Goal: Download file/media

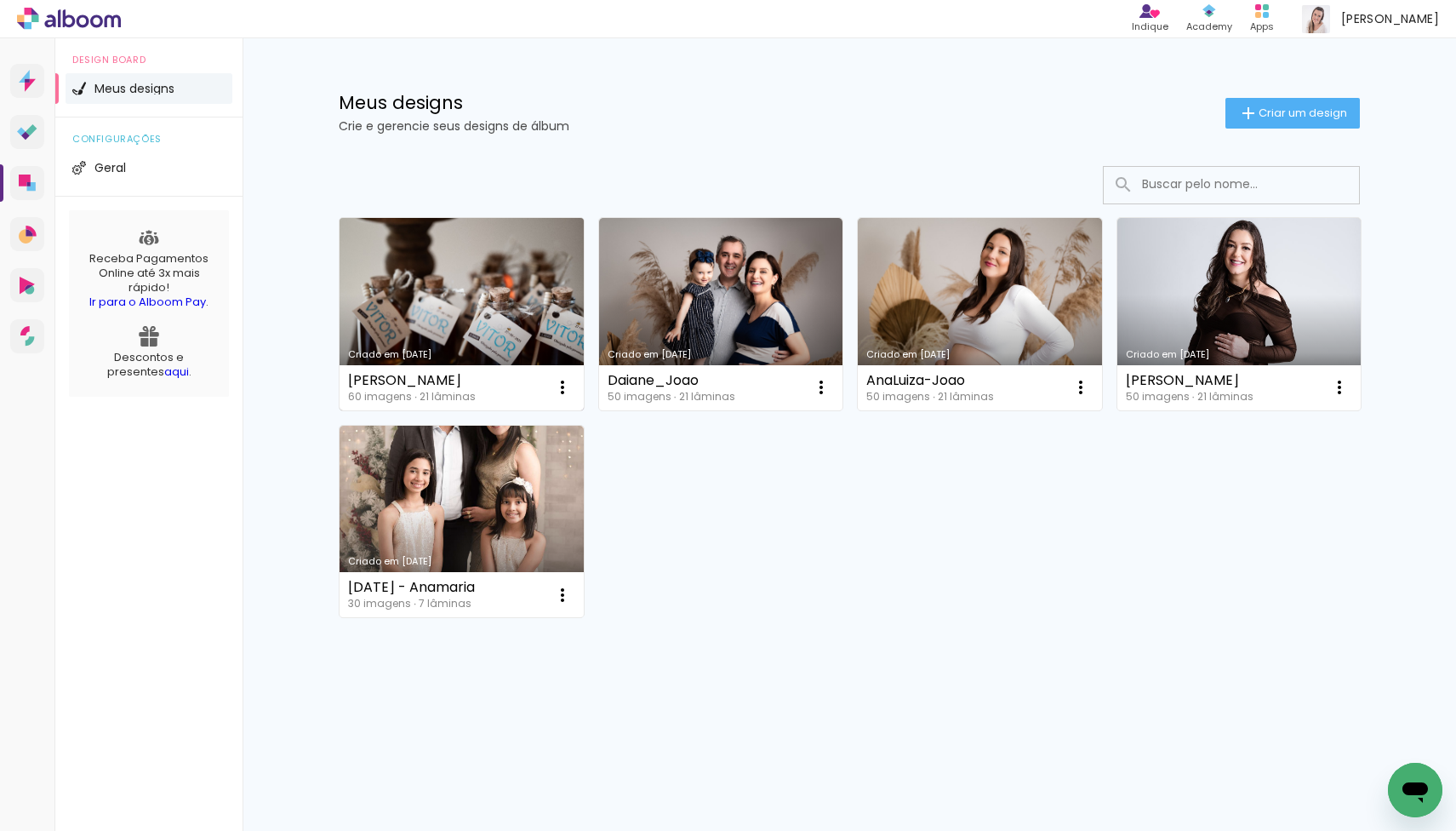
click at [417, 279] on link "Criado em [DATE]" at bounding box center [461, 314] width 244 height 192
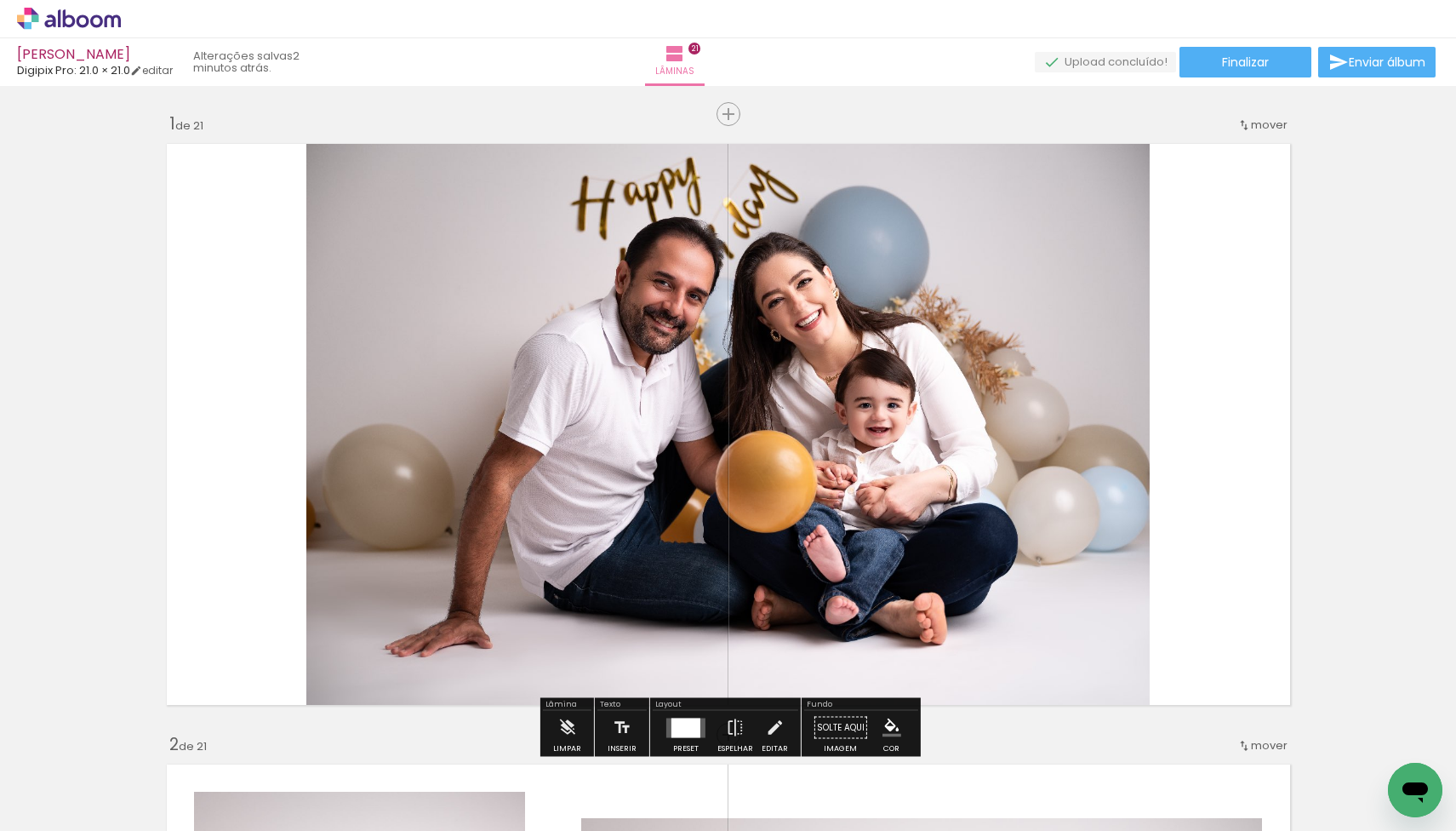
click at [90, 777] on iron-icon at bounding box center [87, 780] width 14 height 14
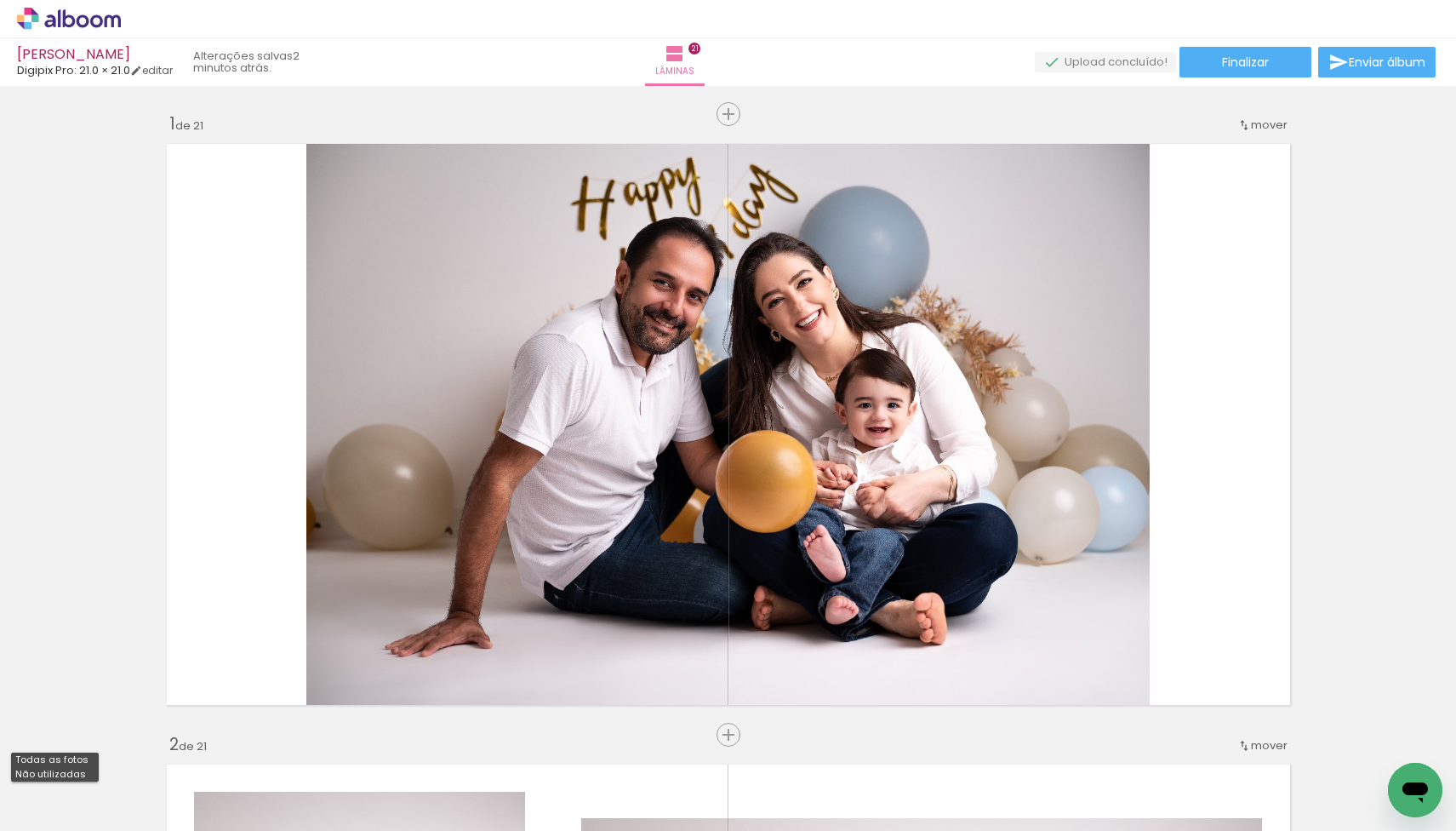
click at [0, 0] on slot "Não utilizadas" at bounding box center [0, 0] width 0 height 0
type input "Não utilizadas"
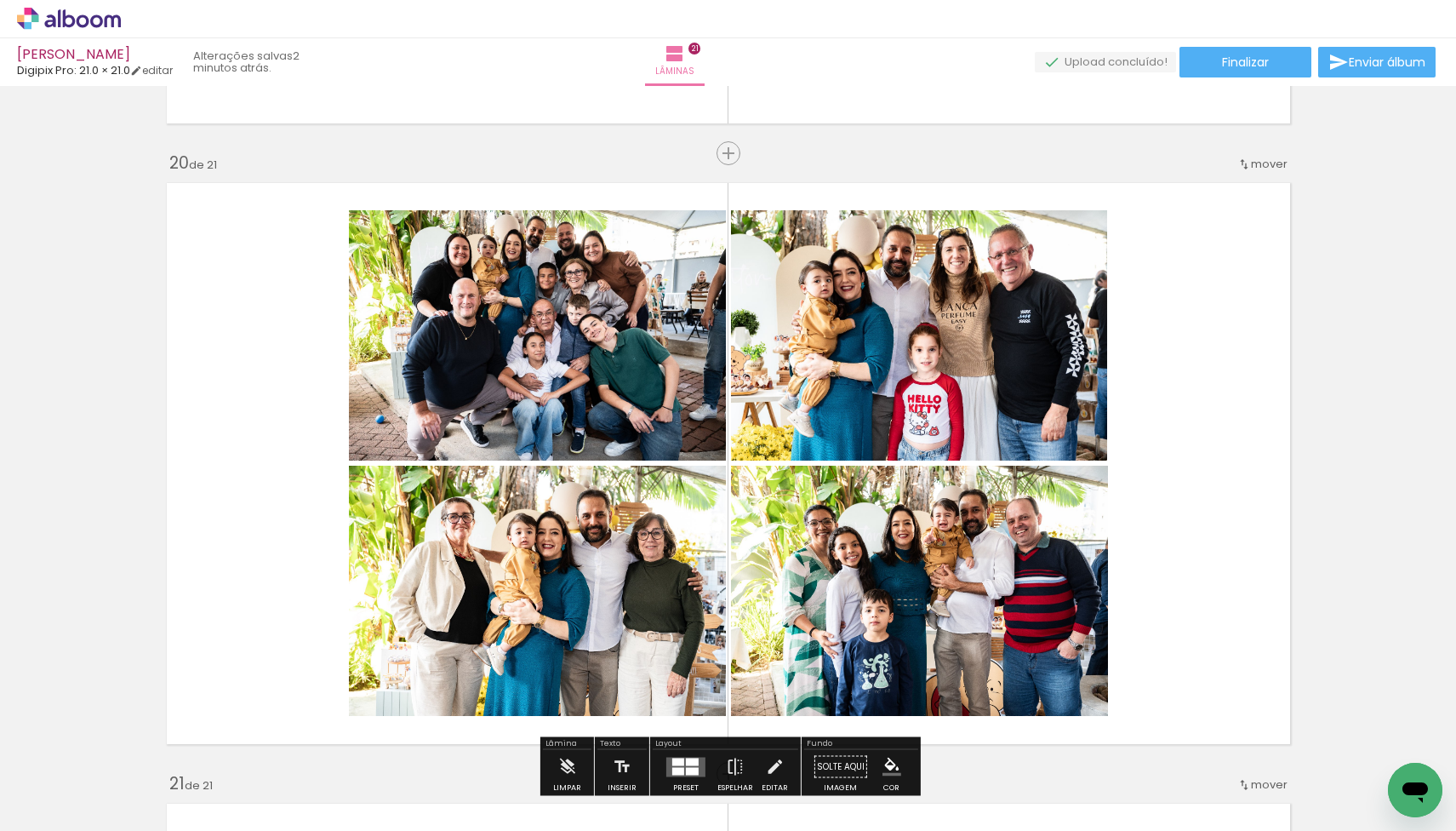
scroll to position [11759, 0]
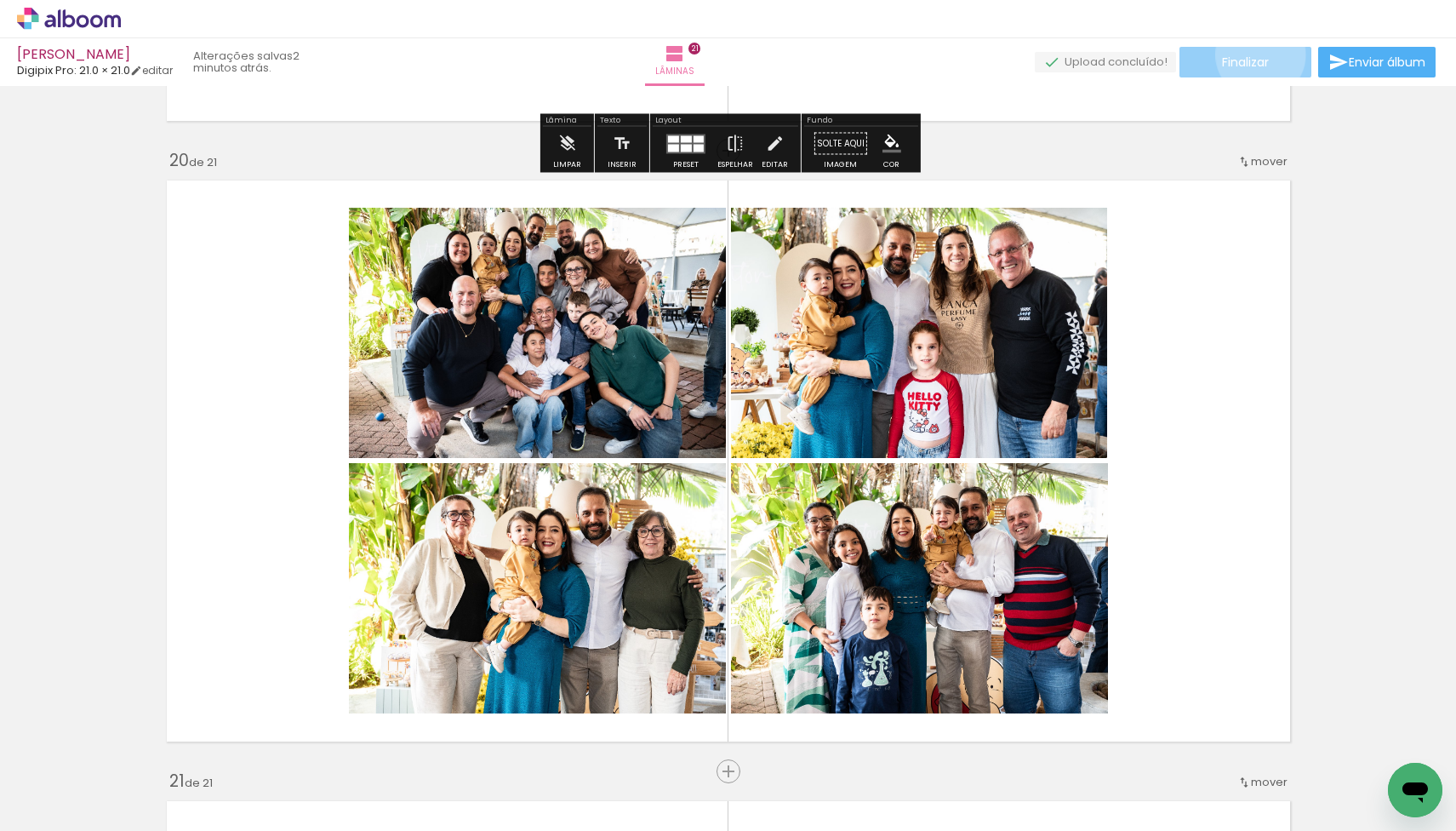
click at [1255, 56] on span "Finalizar" at bounding box center [1245, 62] width 47 height 12
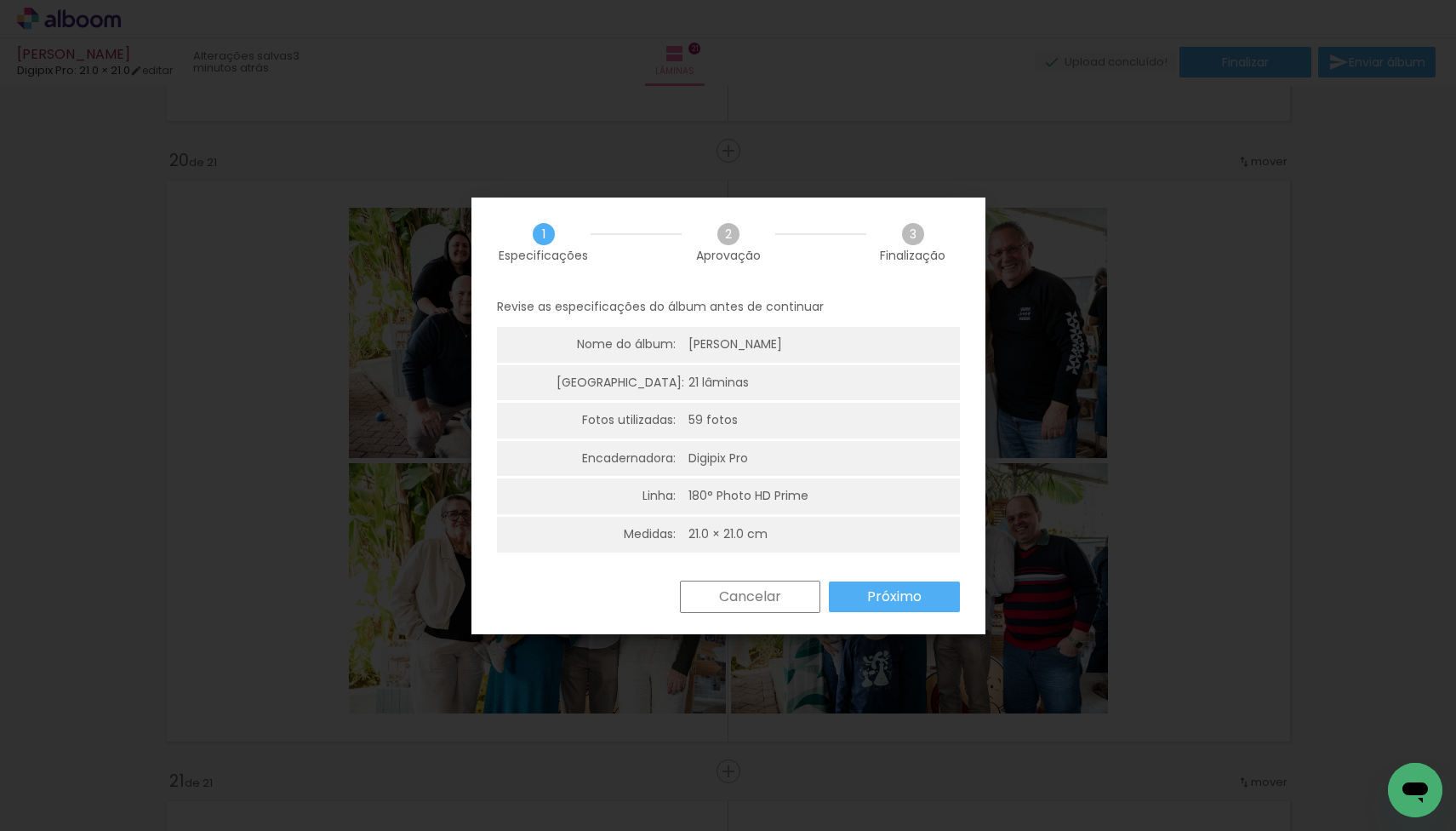
scroll to position [0, 0]
click at [880, 582] on paper-button "Próximo" at bounding box center [894, 597] width 131 height 31
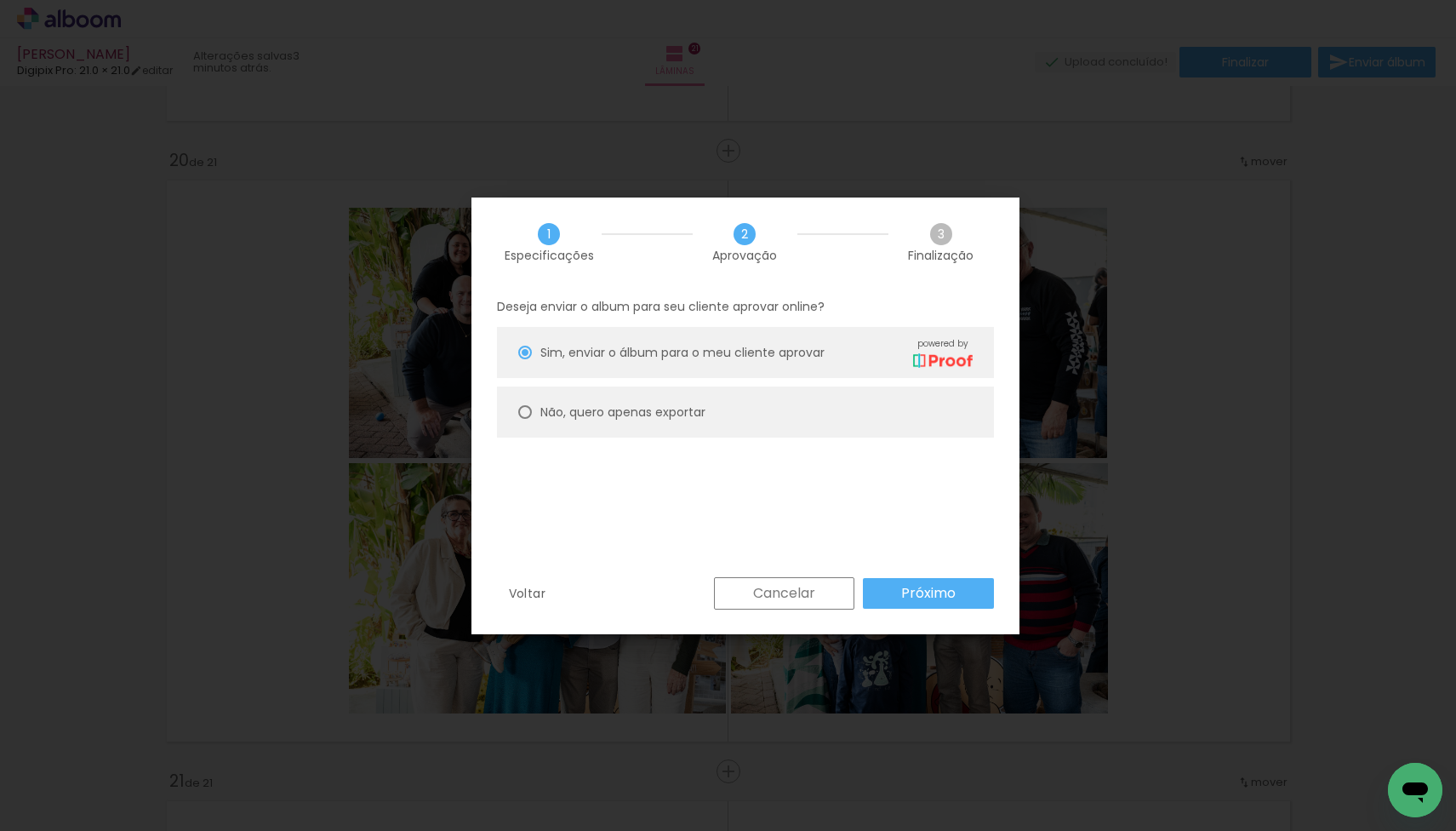
click at [0, 0] on slot "Não, quero apenas exportar" at bounding box center [0, 0] width 0 height 0
type paper-radio-button "on"
click at [0, 0] on slot "Próximo" at bounding box center [0, 0] width 0 height 0
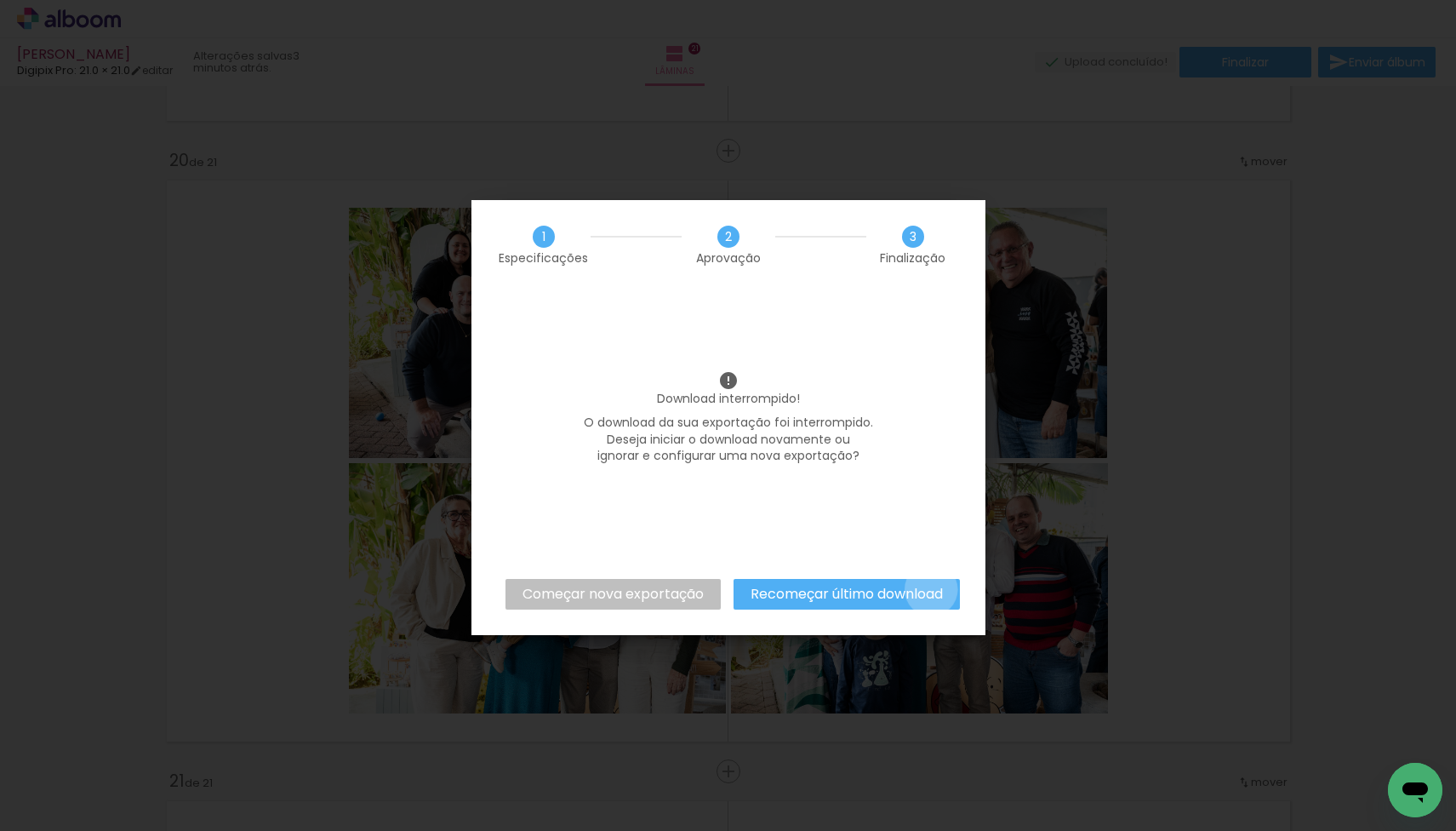
click at [0, 0] on slot "Recomeçar último download" at bounding box center [0, 0] width 0 height 0
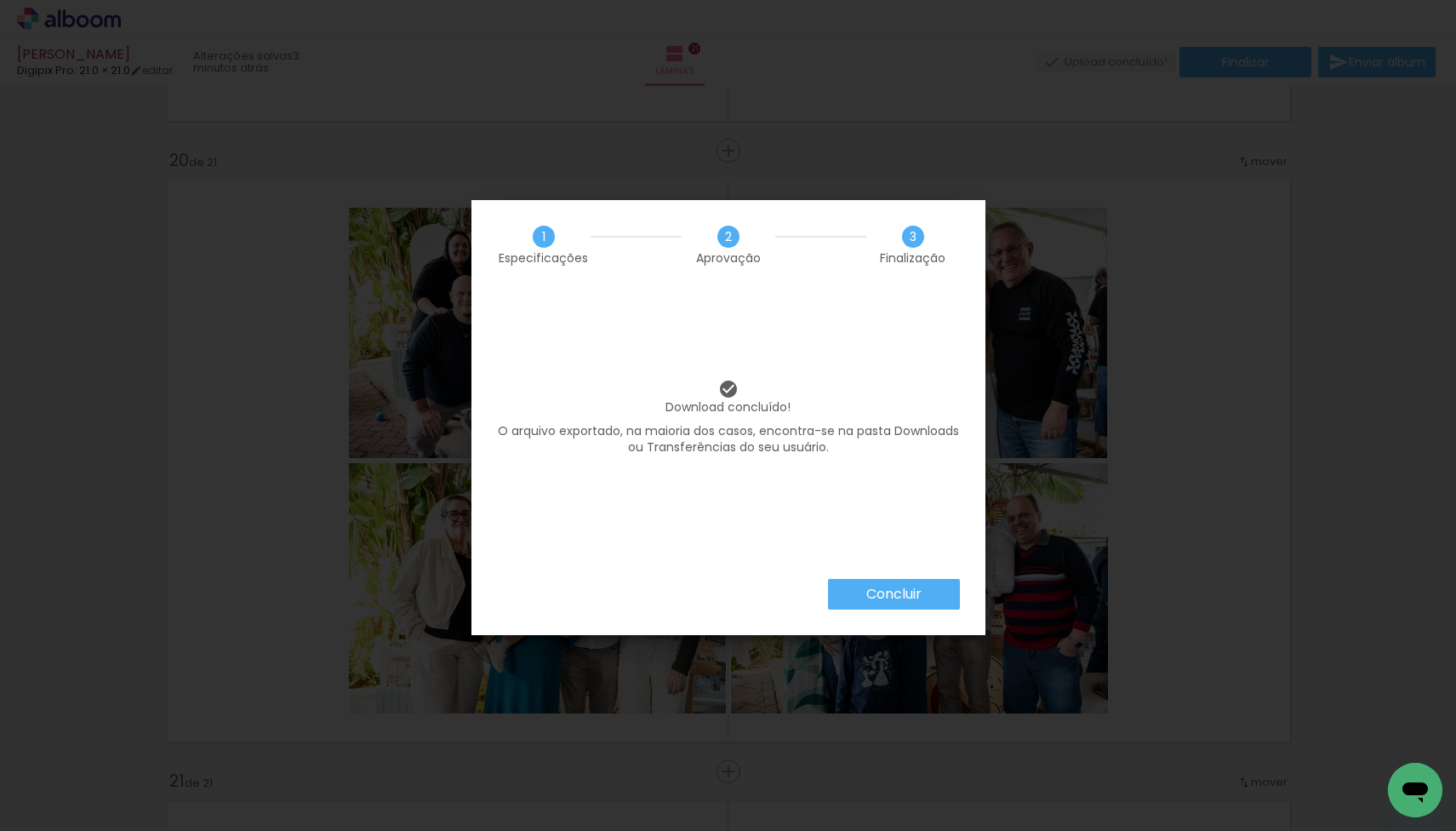
click at [929, 589] on paper-button "Concluir" at bounding box center [894, 594] width 131 height 31
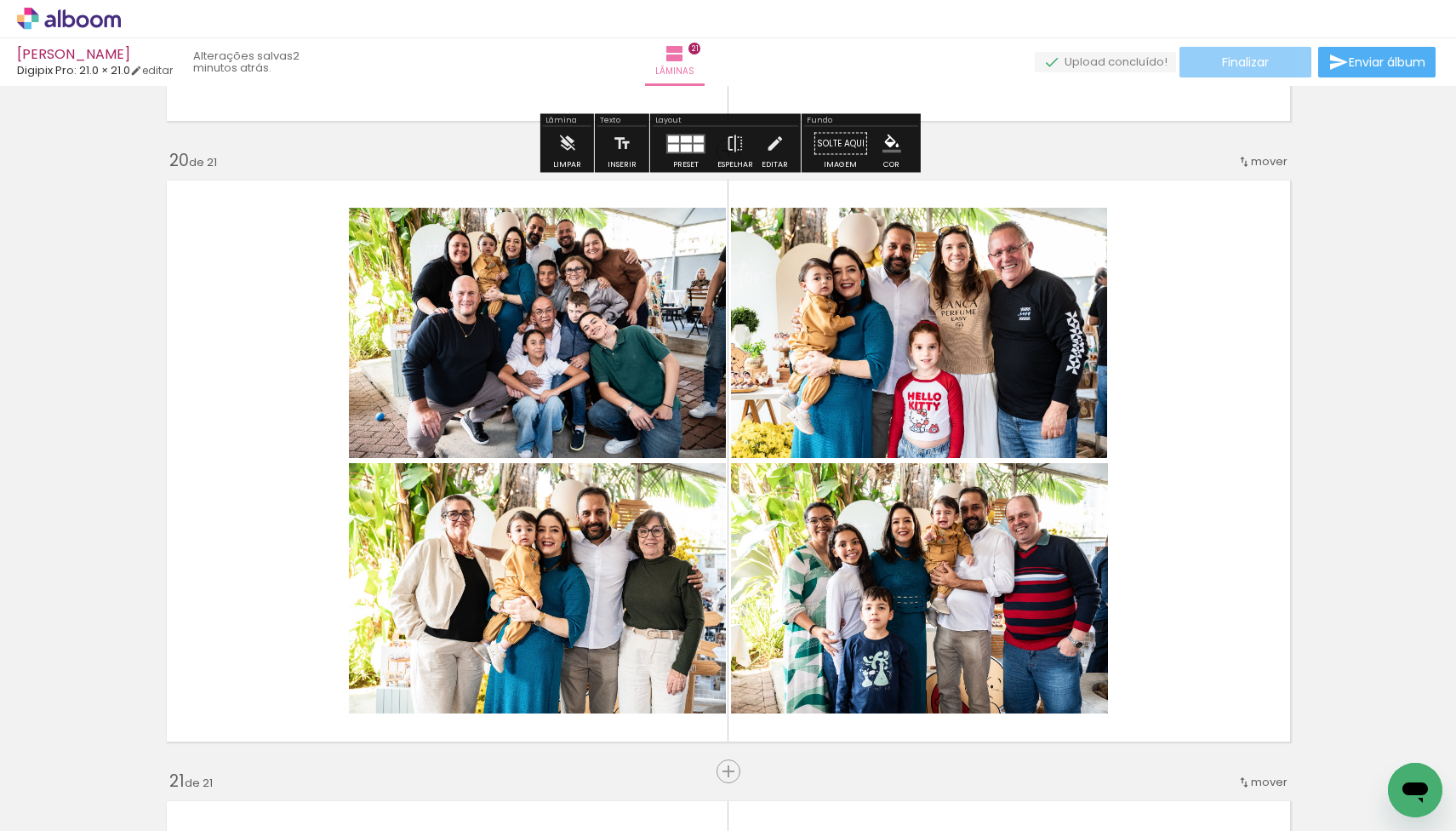
click at [1260, 66] on span "Finalizar" at bounding box center [1245, 62] width 47 height 12
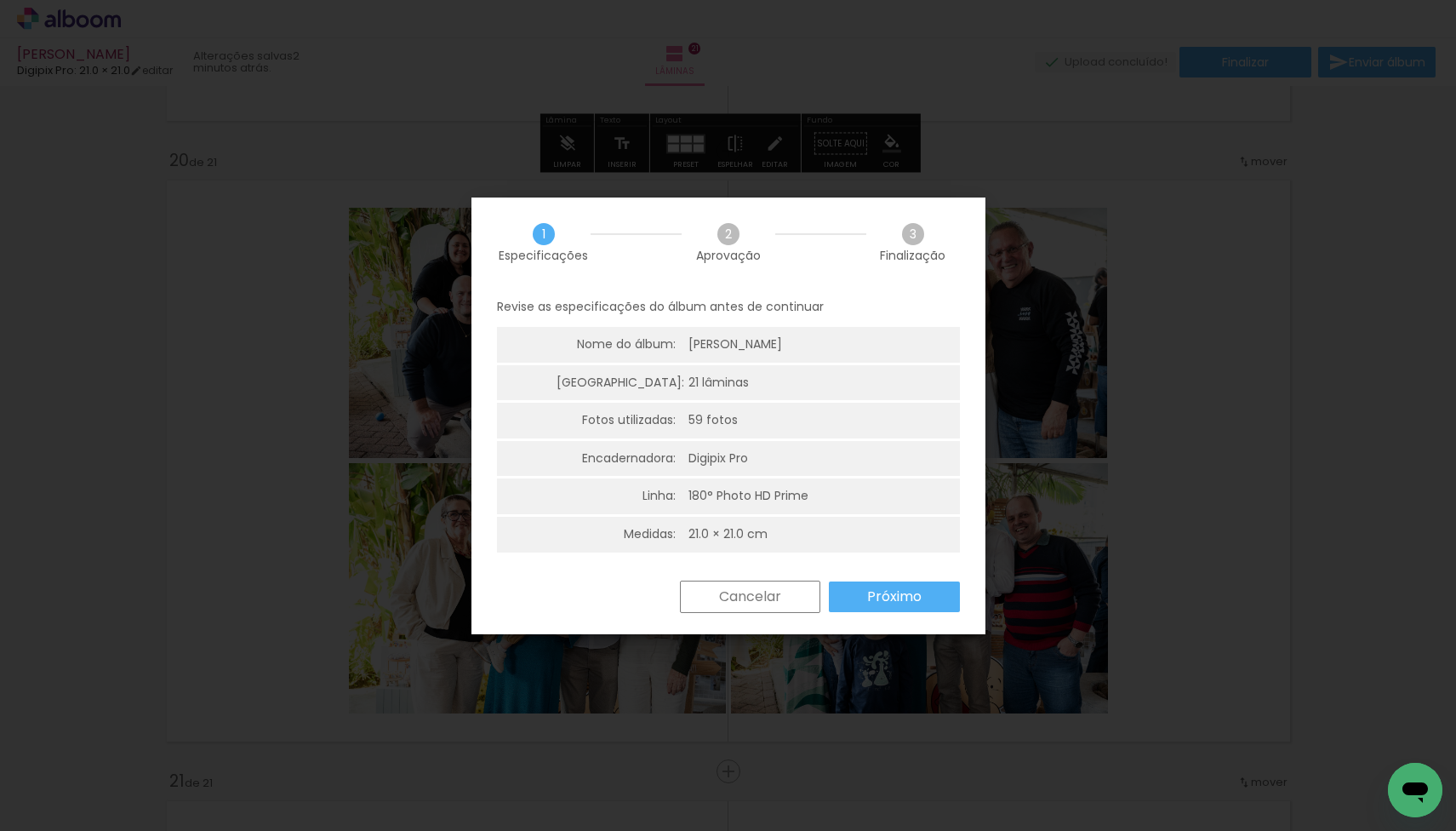
click at [864, 594] on paper-button "Próximo" at bounding box center [894, 597] width 131 height 31
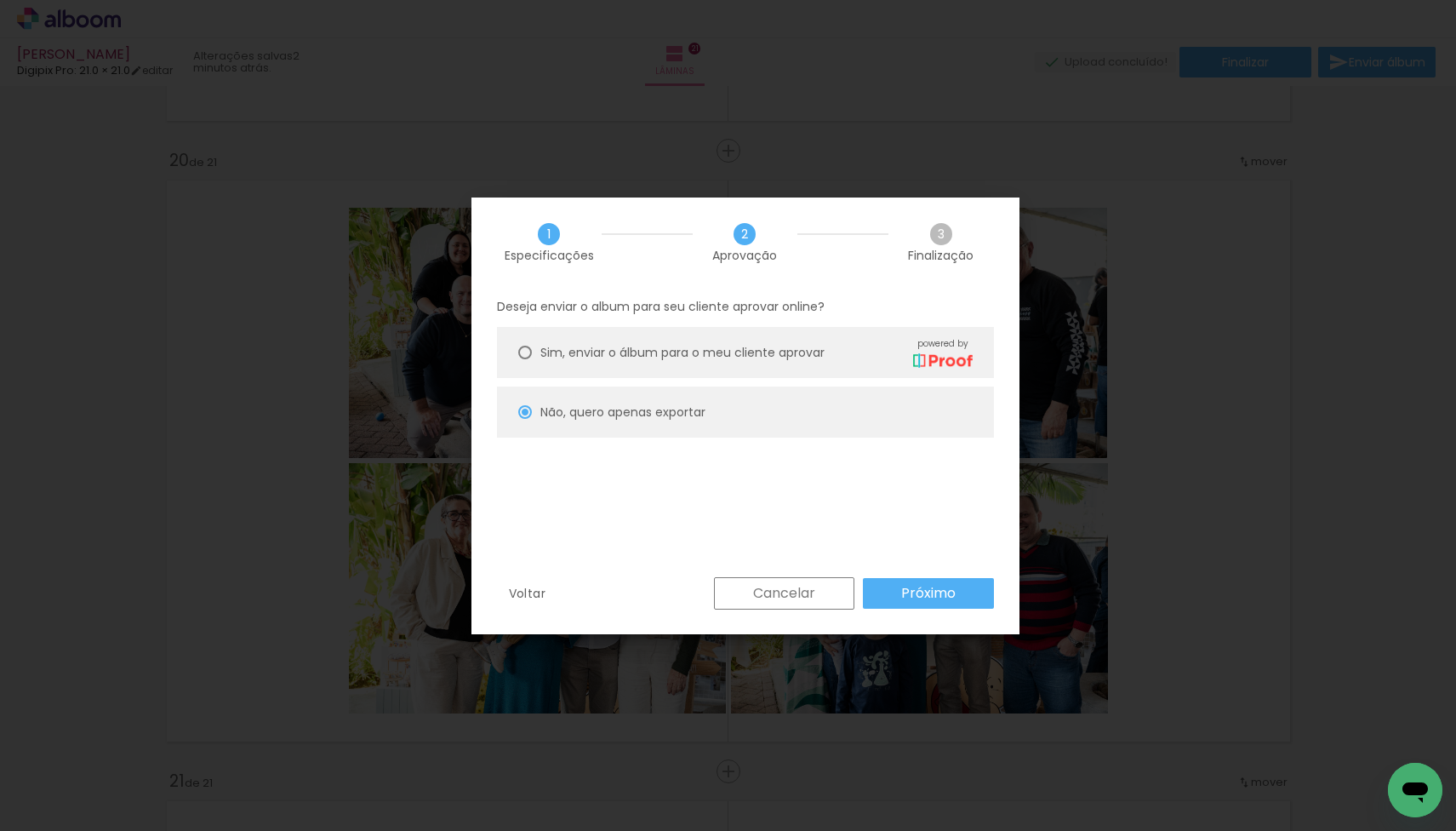
click at [884, 589] on paper-button "Próximo" at bounding box center [929, 593] width 131 height 31
type input "Alta, 300 DPI"
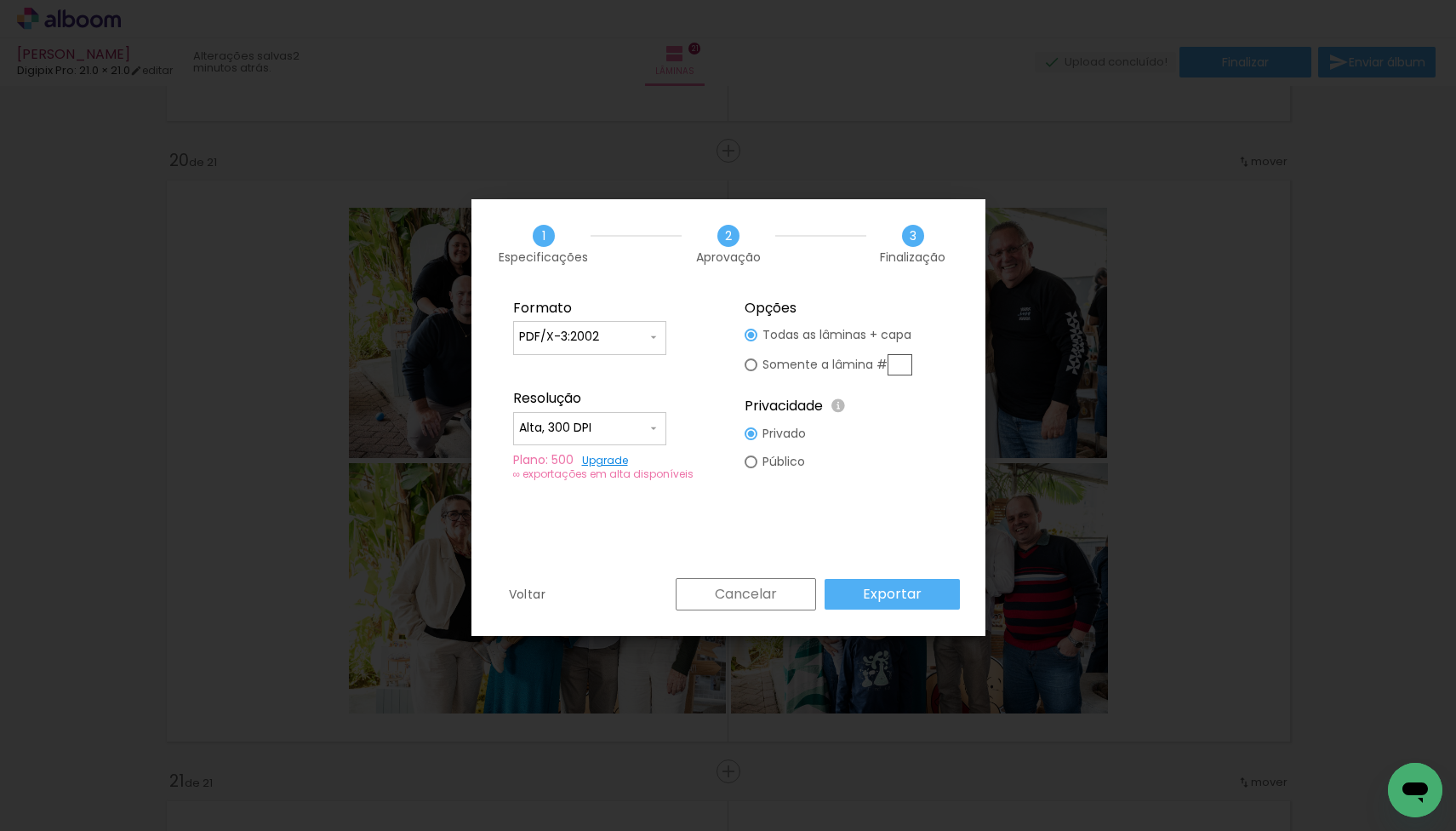
click at [0, 0] on slot "Exportar" at bounding box center [0, 0] width 0 height 0
